Goal: Task Accomplishment & Management: Manage account settings

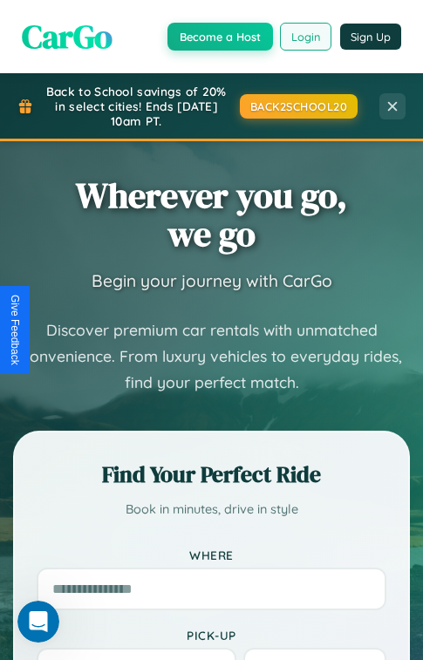
click at [305, 36] on button "Login" at bounding box center [305, 37] width 51 height 28
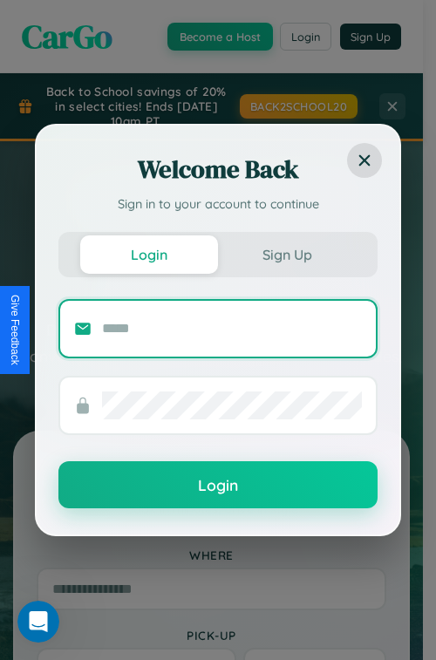
click at [232, 328] on input "text" at bounding box center [232, 329] width 260 height 28
type input "**********"
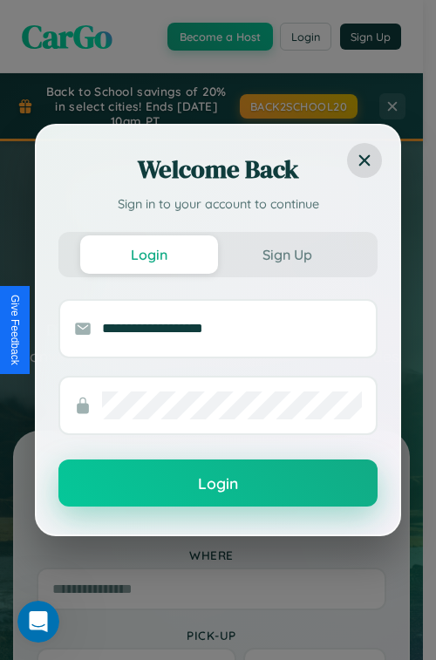
click at [218, 484] on button "Login" at bounding box center [217, 482] width 319 height 47
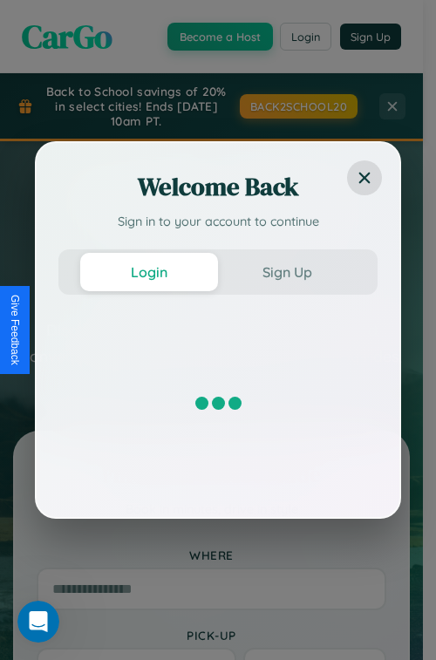
click at [305, 36] on div "Welcome Back Sign in to your account to continue Login Sign Up" at bounding box center [218, 330] width 436 height 660
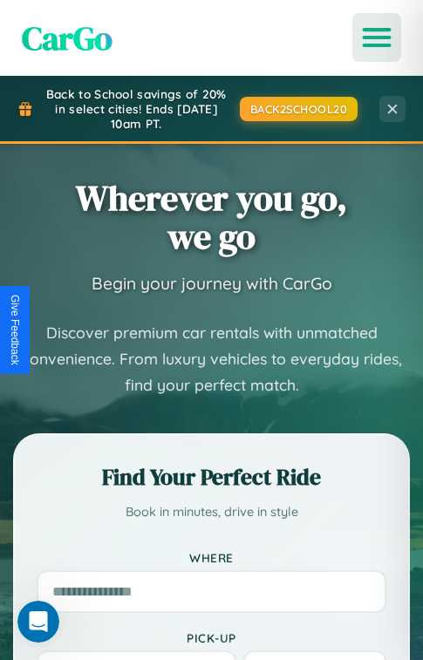
click at [376, 37] on icon "Open menu" at bounding box center [376, 38] width 25 height 16
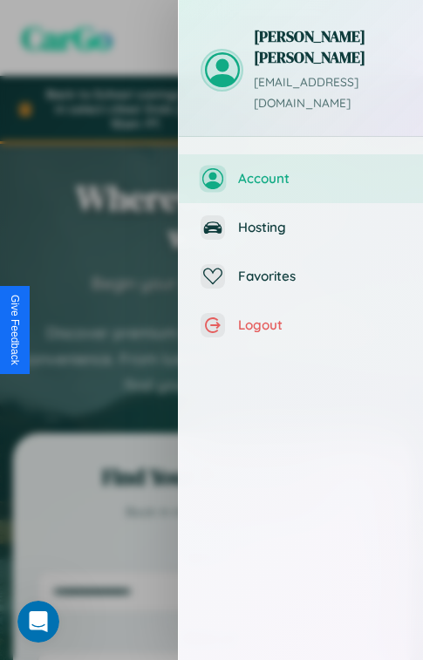
click at [301, 170] on span "Account" at bounding box center [319, 178] width 163 height 17
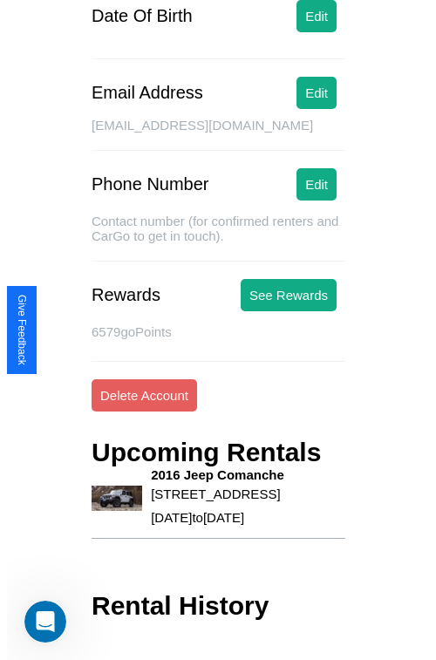
scroll to position [293, 0]
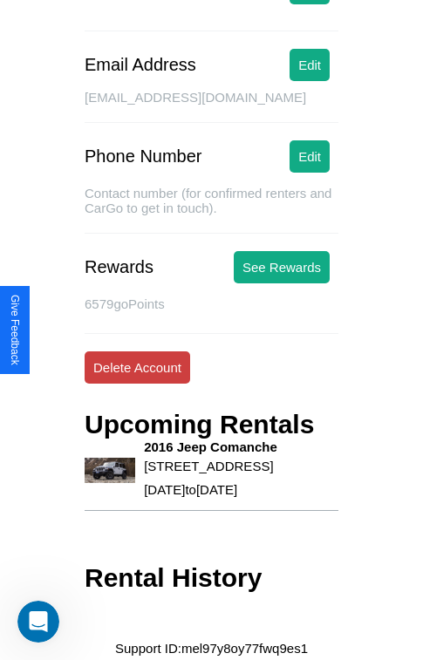
click at [137, 351] on button "Delete Account" at bounding box center [137, 367] width 105 height 32
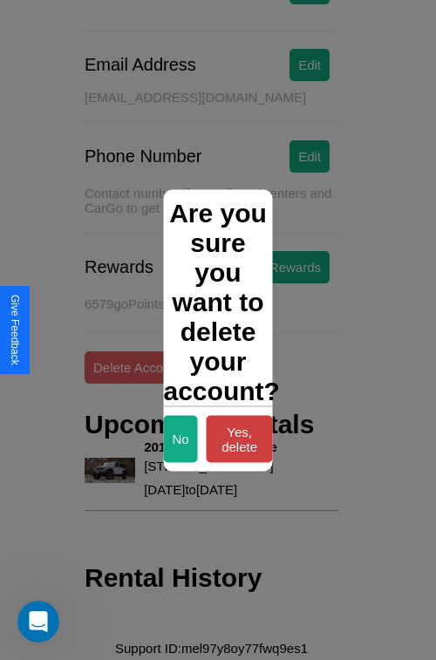
click at [239, 438] on button "Yes, delete" at bounding box center [240, 438] width 66 height 47
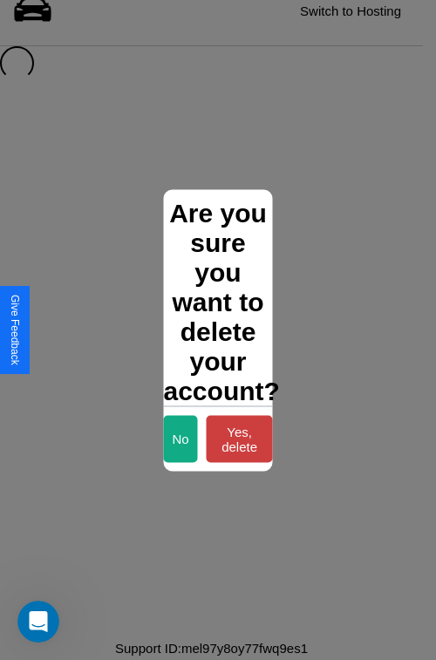
scroll to position [24, 0]
